Goal: Transaction & Acquisition: Purchase product/service

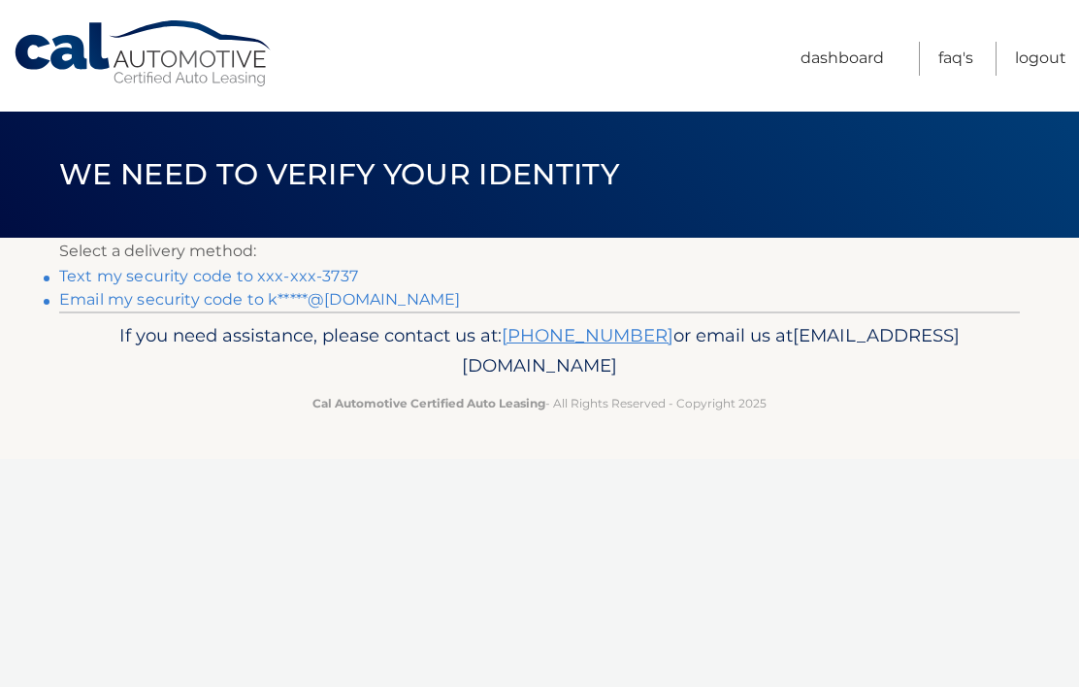
click at [251, 279] on link "Text my security code to xxx-xxx-3737" at bounding box center [208, 276] width 299 height 18
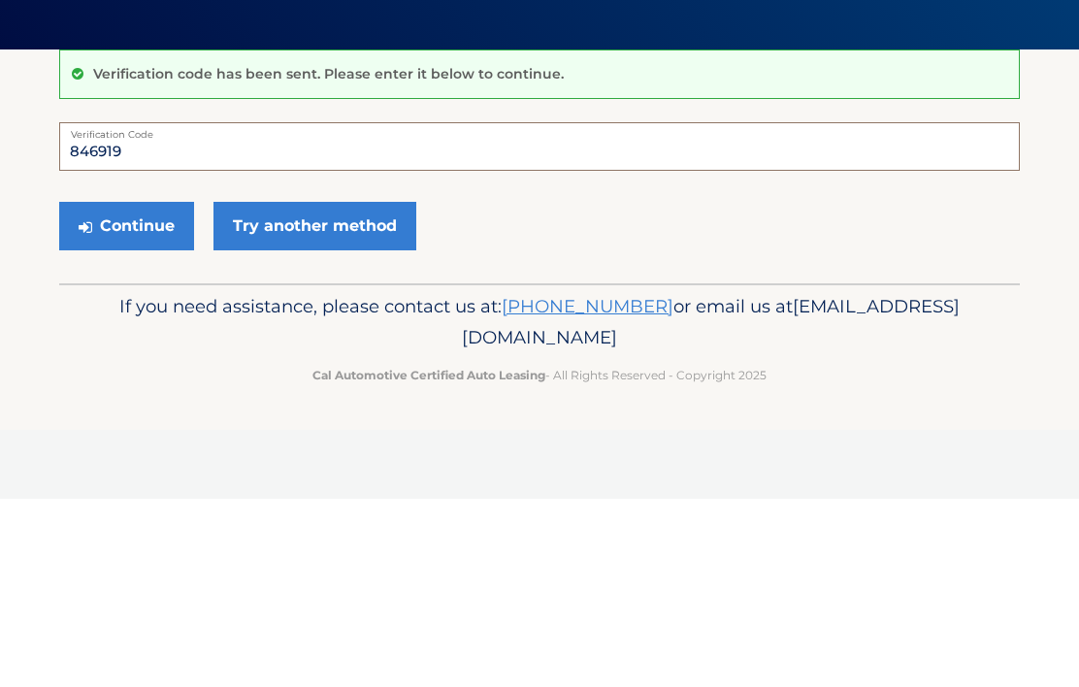
type input "846919"
click at [147, 390] on button "Continue" at bounding box center [126, 414] width 135 height 49
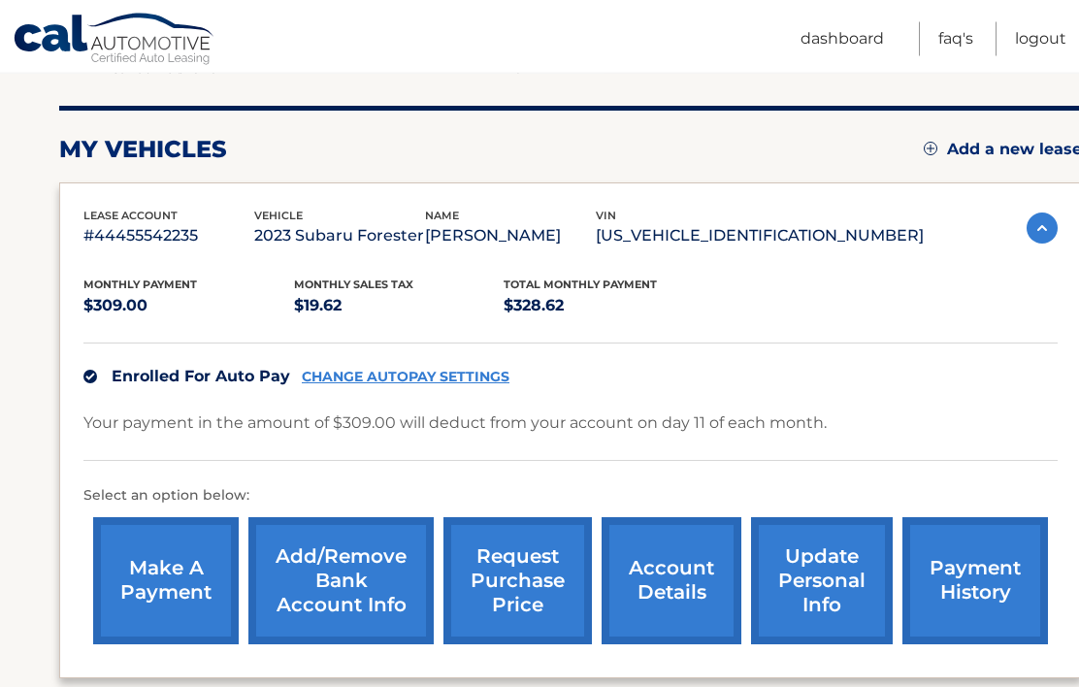
scroll to position [224, 0]
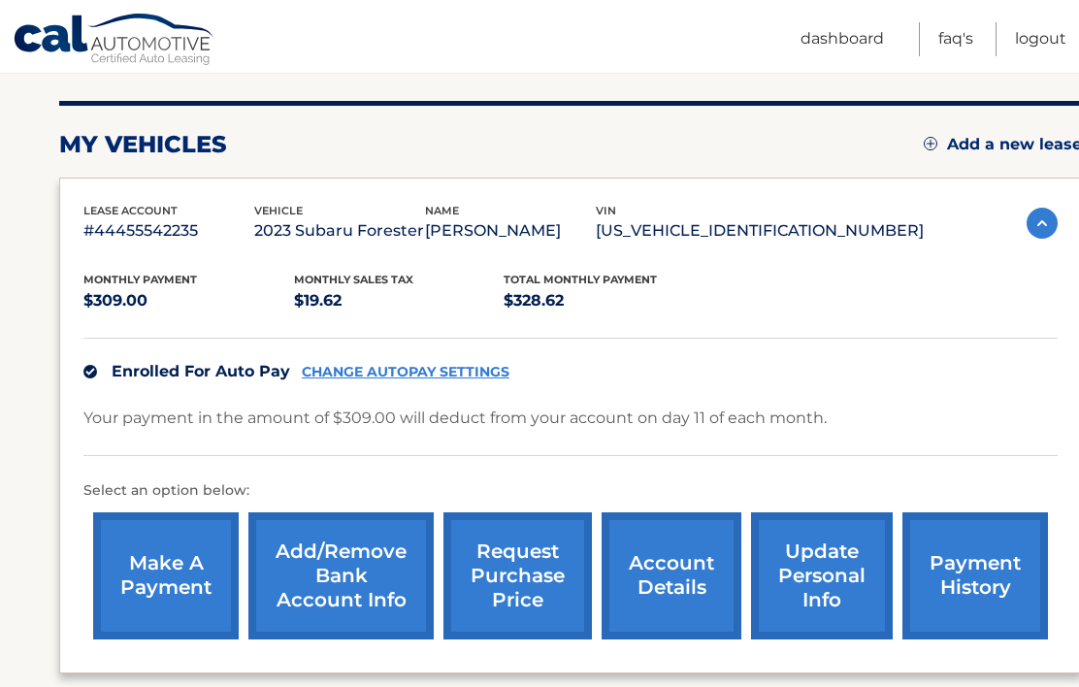
click at [117, 583] on link "make a payment" at bounding box center [166, 575] width 146 height 127
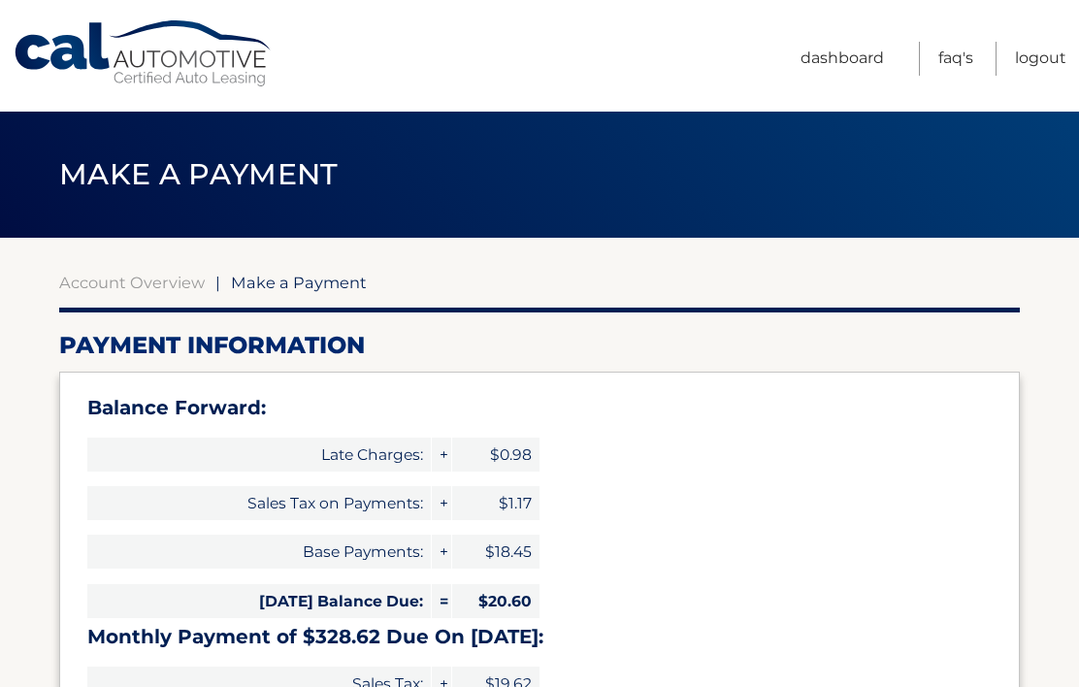
select select "ZDE1MTAzMWQtN2ZmMS00YjZiLWI4OTktY2ZhMGM5YWIwODkz"
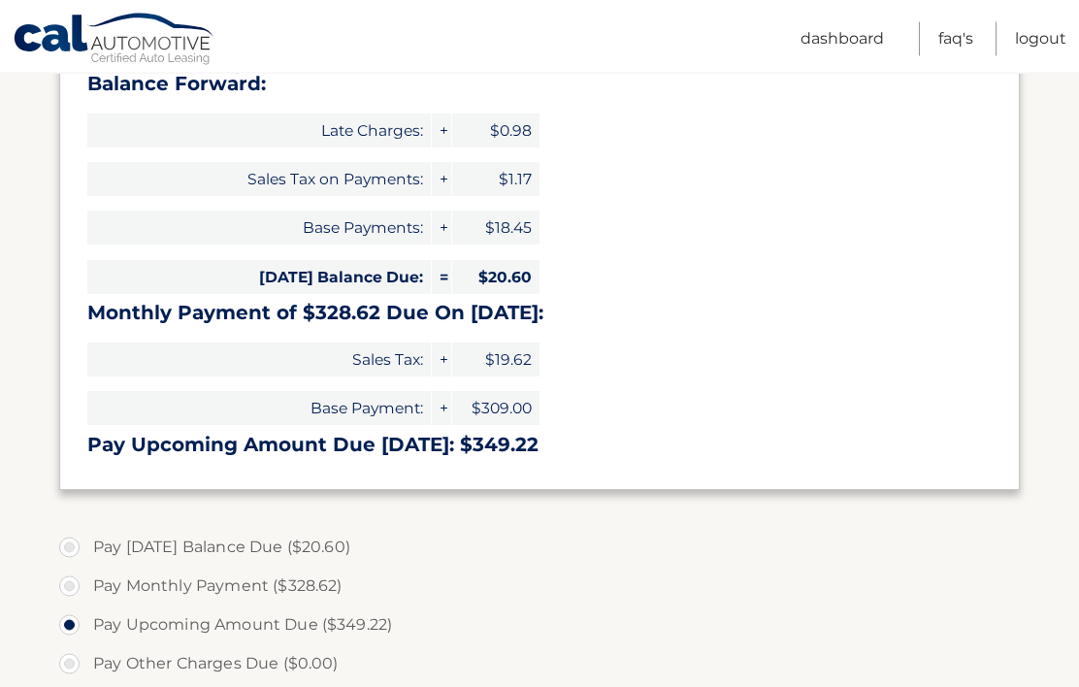
scroll to position [383, 0]
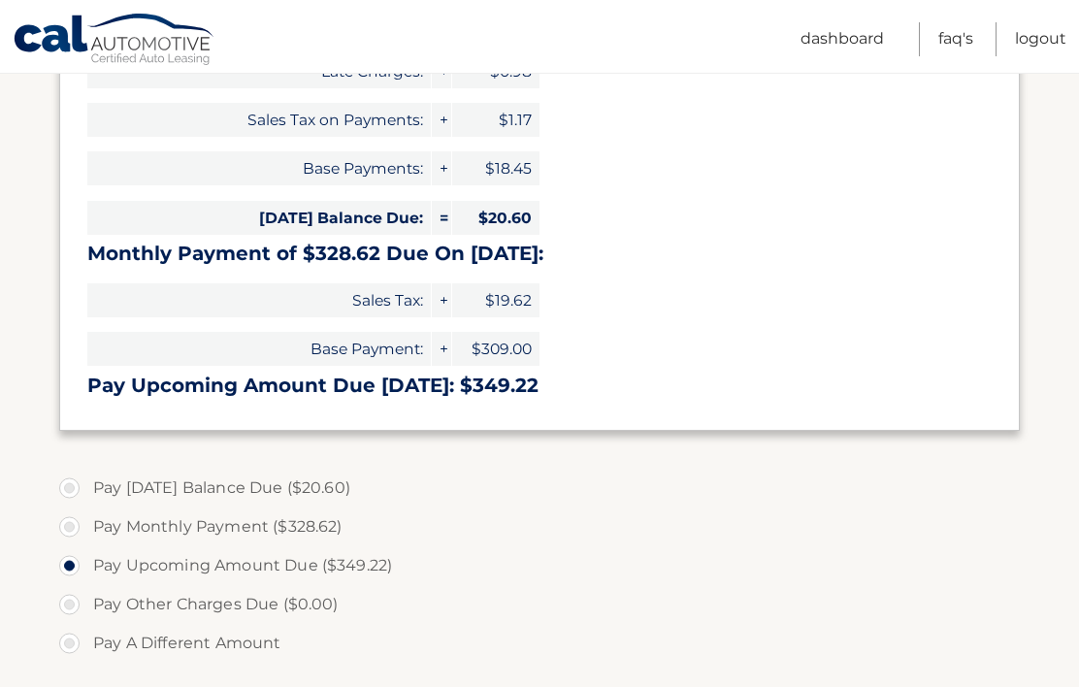
click at [166, 490] on label "Pay Today's Balance Due ($20.60)" at bounding box center [539, 488] width 961 height 39
click at [86, 490] on input "Pay Today's Balance Due ($20.60)" at bounding box center [76, 484] width 19 height 31
radio input "true"
type input "20.60"
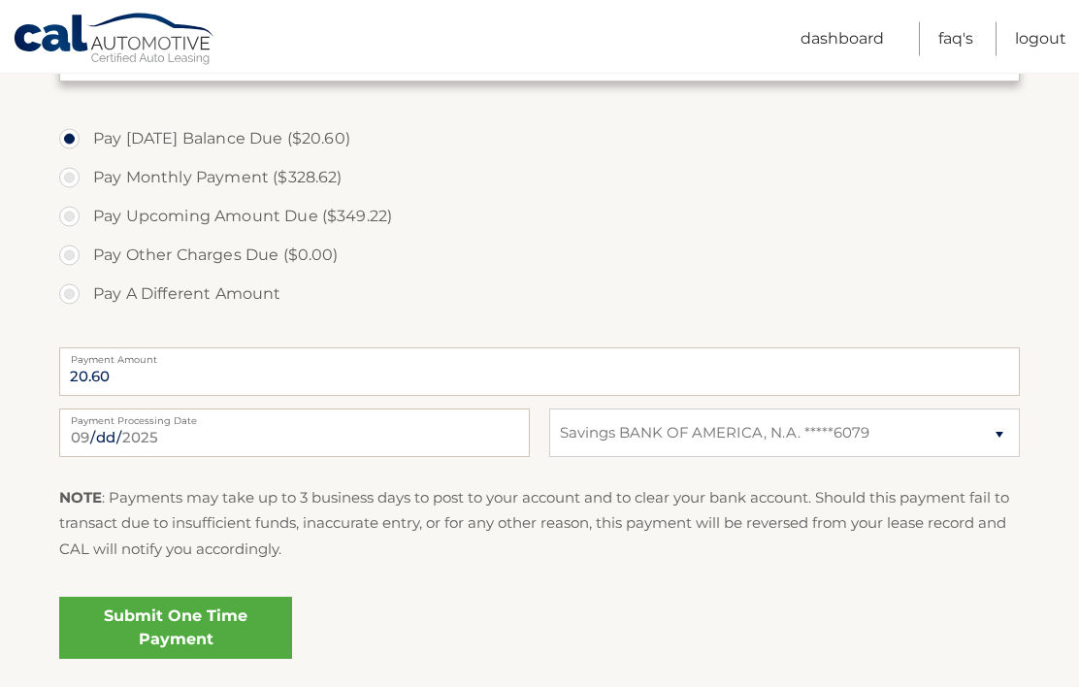
scroll to position [790, 0]
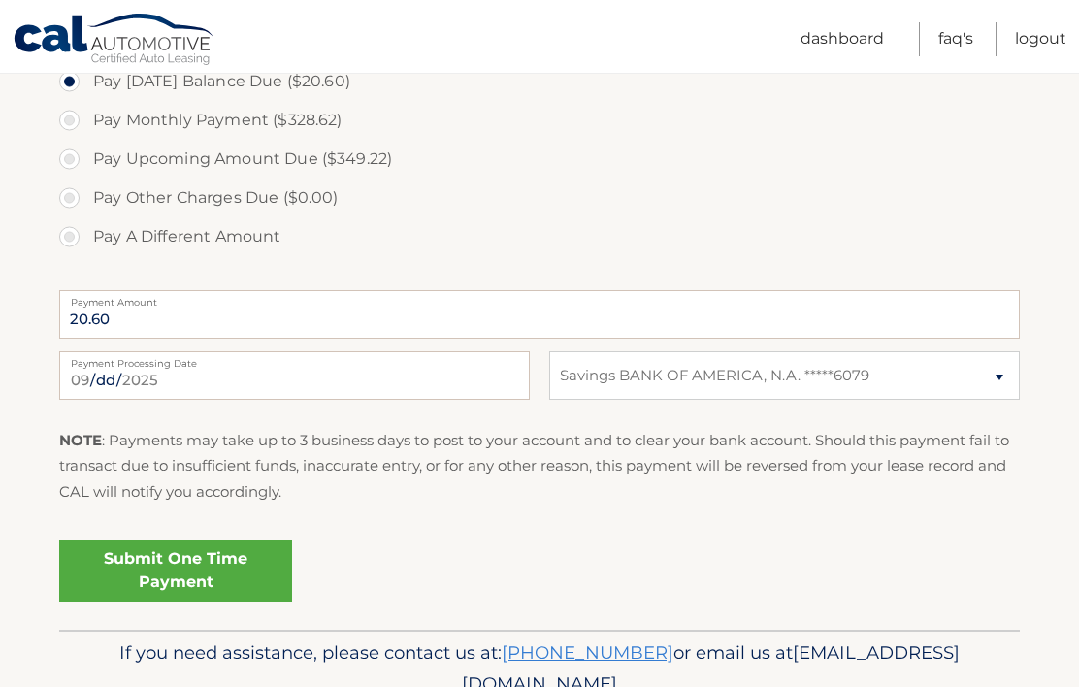
click at [239, 567] on link "Submit One Time Payment" at bounding box center [175, 570] width 233 height 62
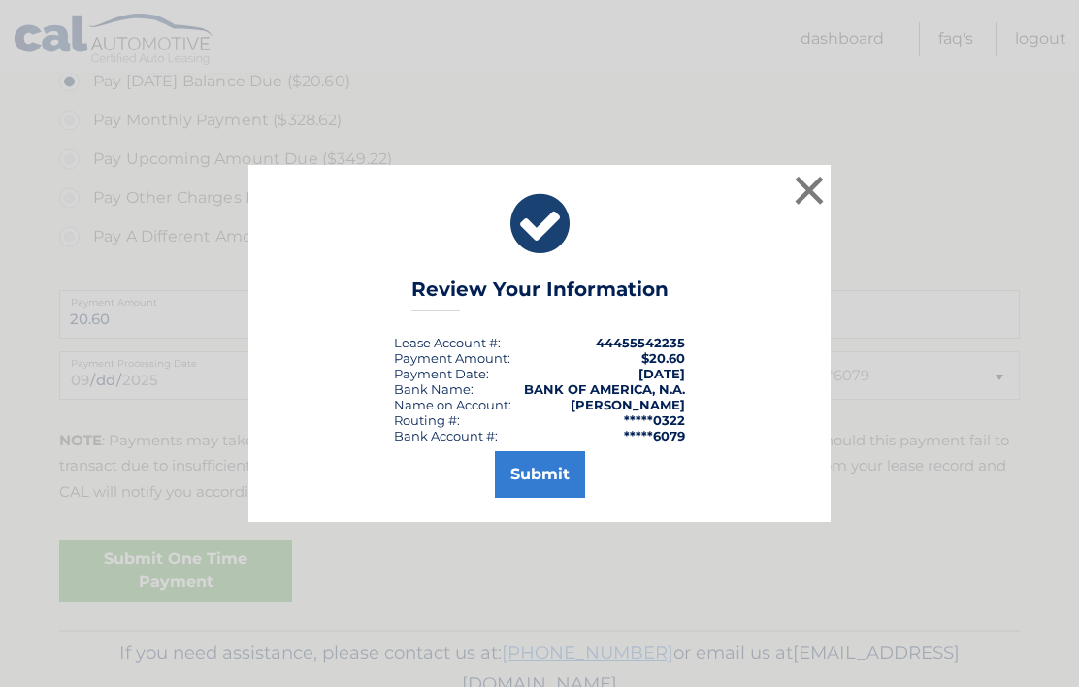
click at [557, 498] on button "Submit" at bounding box center [540, 474] width 90 height 47
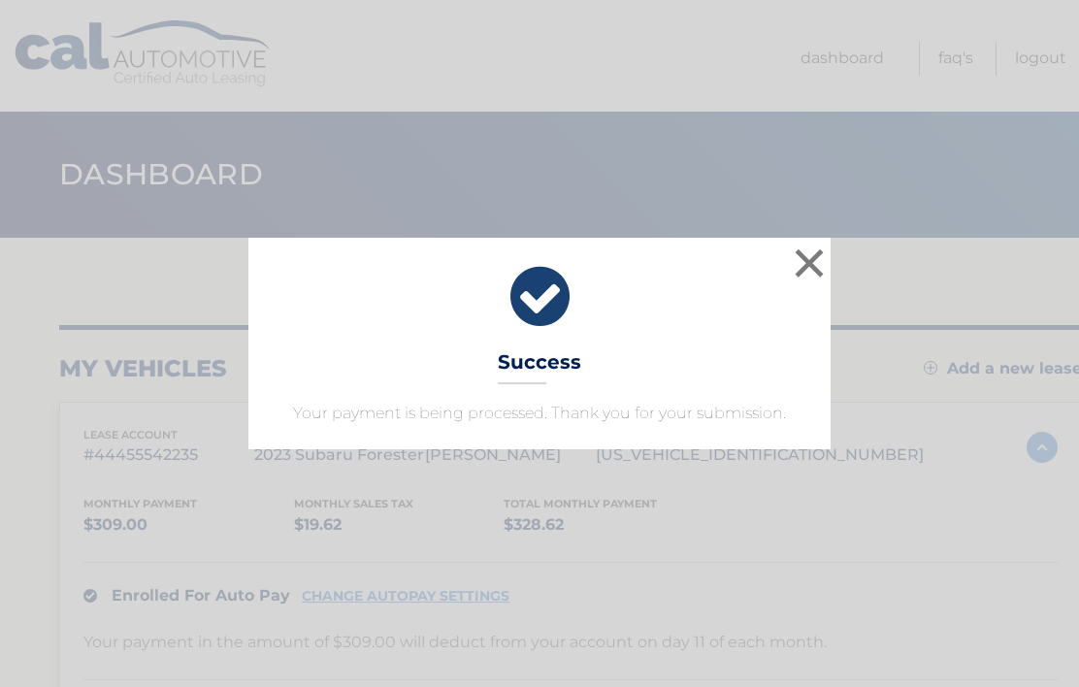
click at [817, 255] on button "×" at bounding box center [809, 263] width 39 height 39
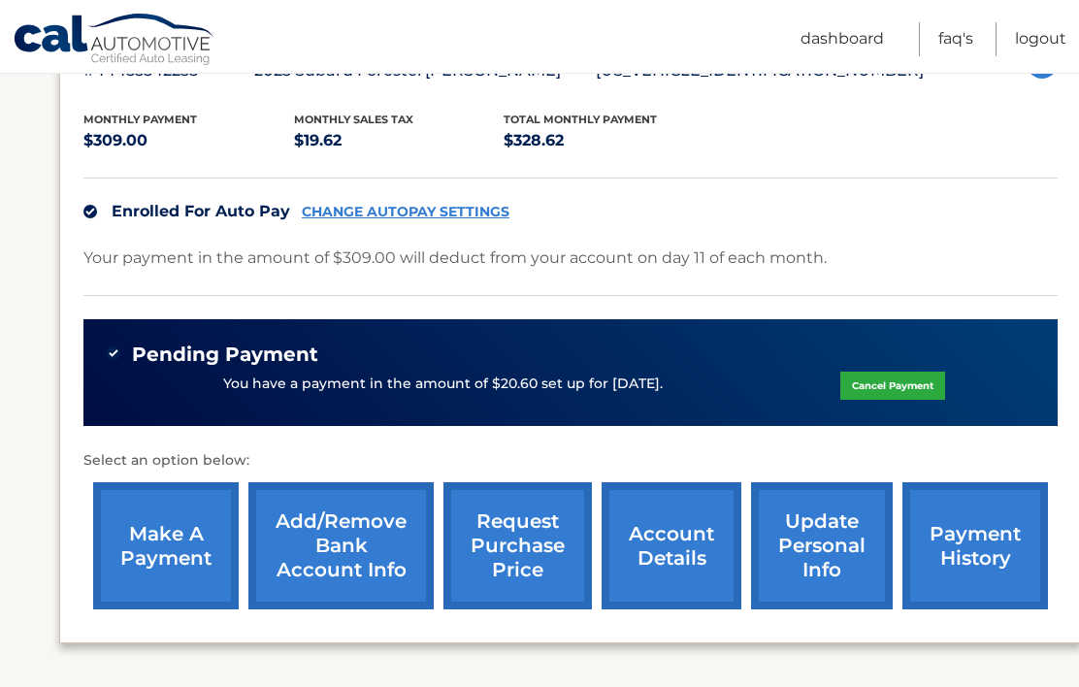
scroll to position [456, 0]
